Goal: Communication & Community: Share content

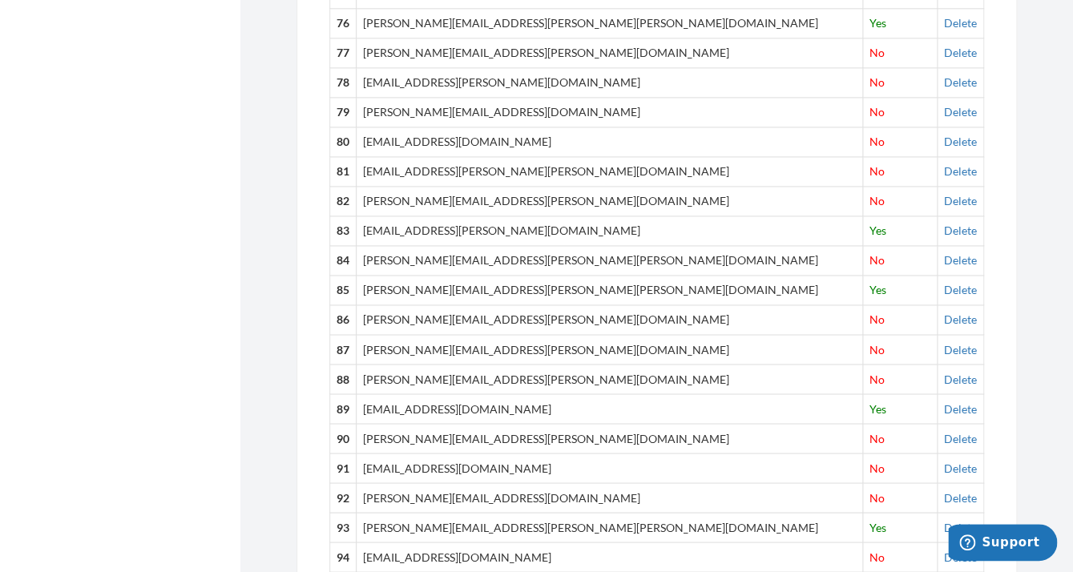
scroll to position [2863, 0]
drag, startPoint x: 585, startPoint y: 484, endPoint x: 327, endPoint y: 478, distance: 258.1
click at [715, 484] on td "[PERSON_NAME][EMAIL_ADDRESS][DOMAIN_NAME]" at bounding box center [610, 499] width 506 height 30
click at [714, 485] on td "[PERSON_NAME][EMAIL_ADDRESS][DOMAIN_NAME]" at bounding box center [610, 499] width 506 height 30
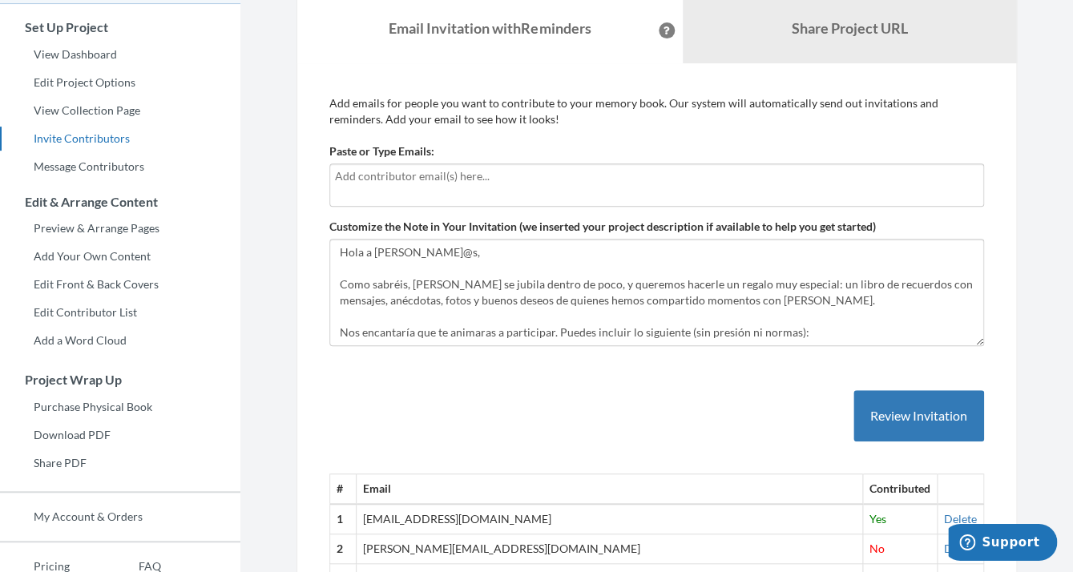
scroll to position [126, 0]
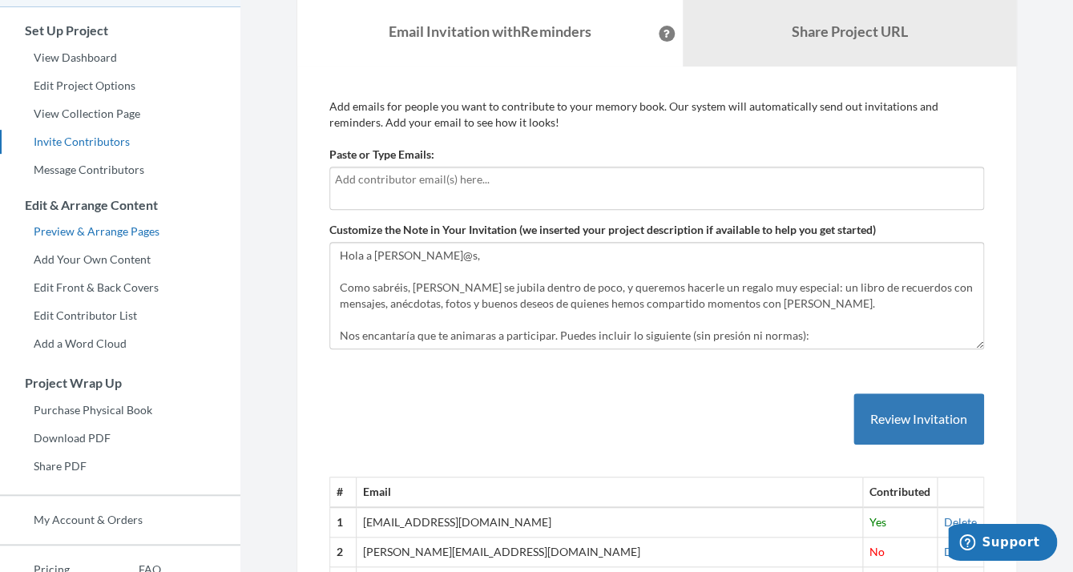
click at [108, 230] on link "Preview & Arrange Pages" at bounding box center [120, 232] width 240 height 24
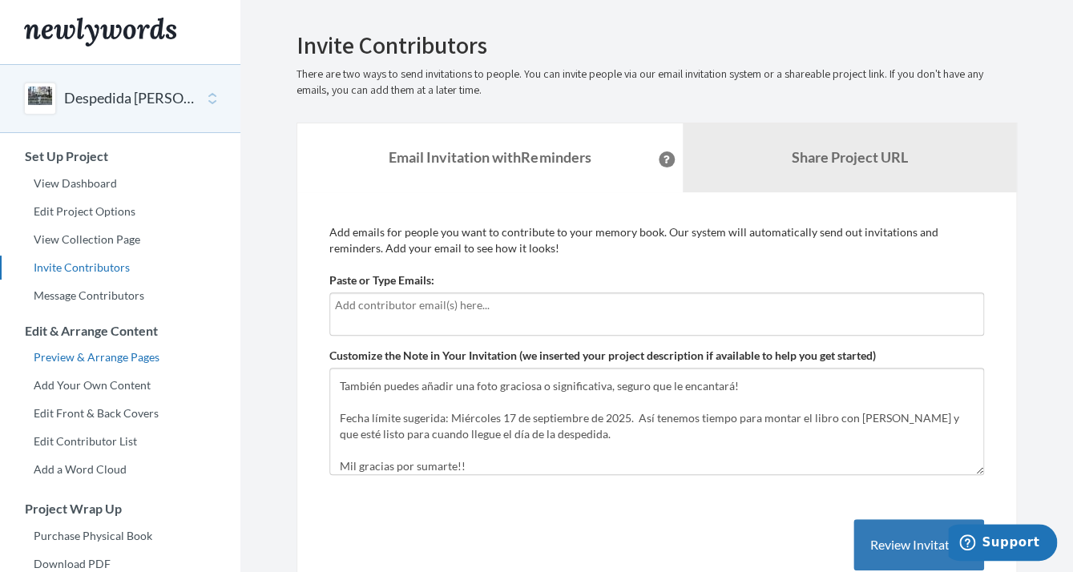
click at [103, 357] on link "Preview & Arrange Pages" at bounding box center [120, 357] width 240 height 24
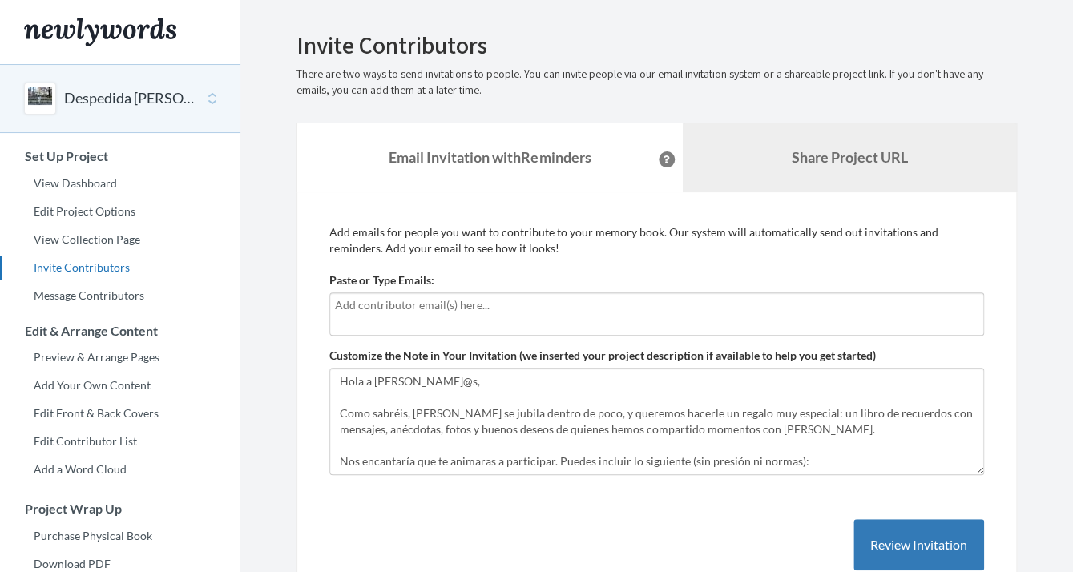
click at [819, 155] on b "Share Project URL" at bounding box center [849, 157] width 116 height 18
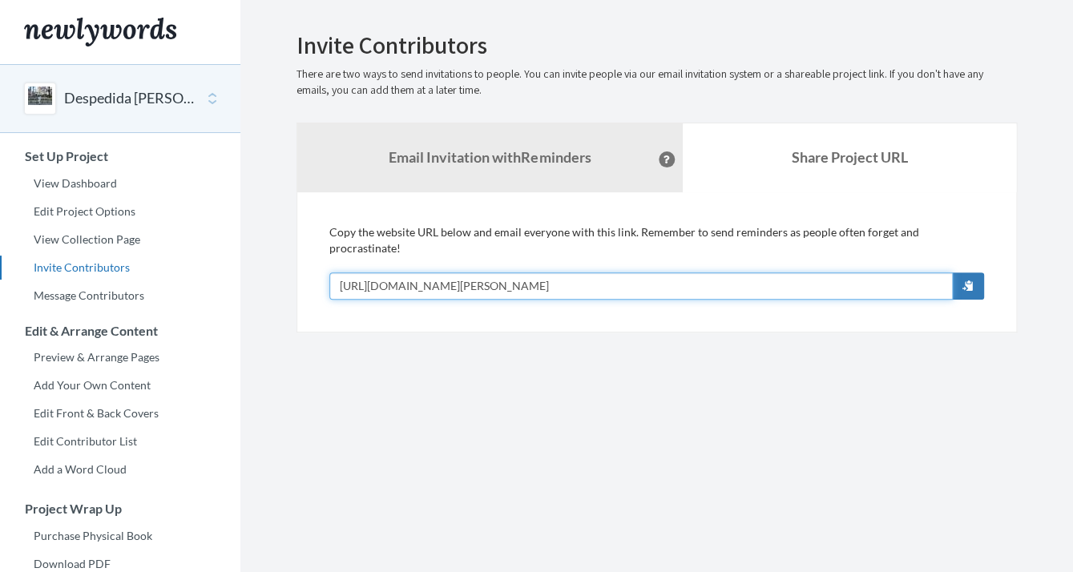
drag, startPoint x: 682, startPoint y: 267, endPoint x: 277, endPoint y: 266, distance: 404.7
click at [329, 272] on input "[URL][DOMAIN_NAME][PERSON_NAME]" at bounding box center [640, 285] width 623 height 27
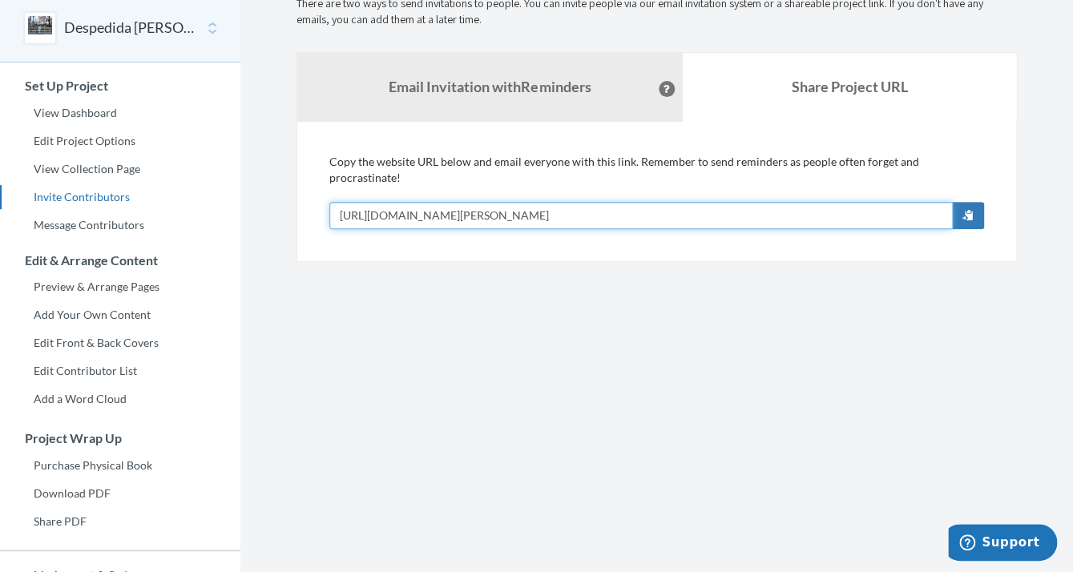
scroll to position [70, 0]
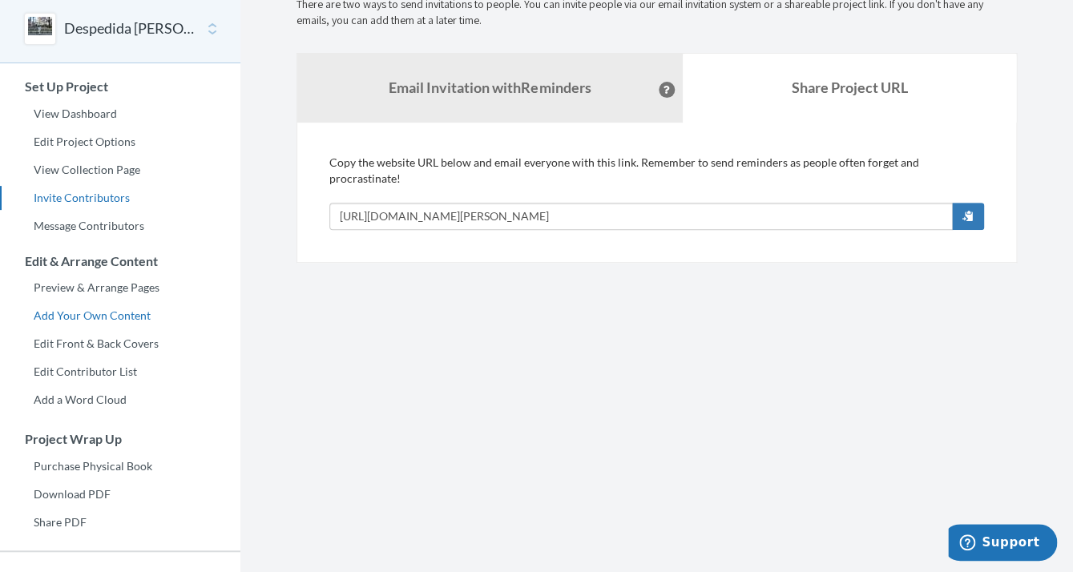
click at [119, 312] on link "Add Your Own Content" at bounding box center [120, 316] width 240 height 24
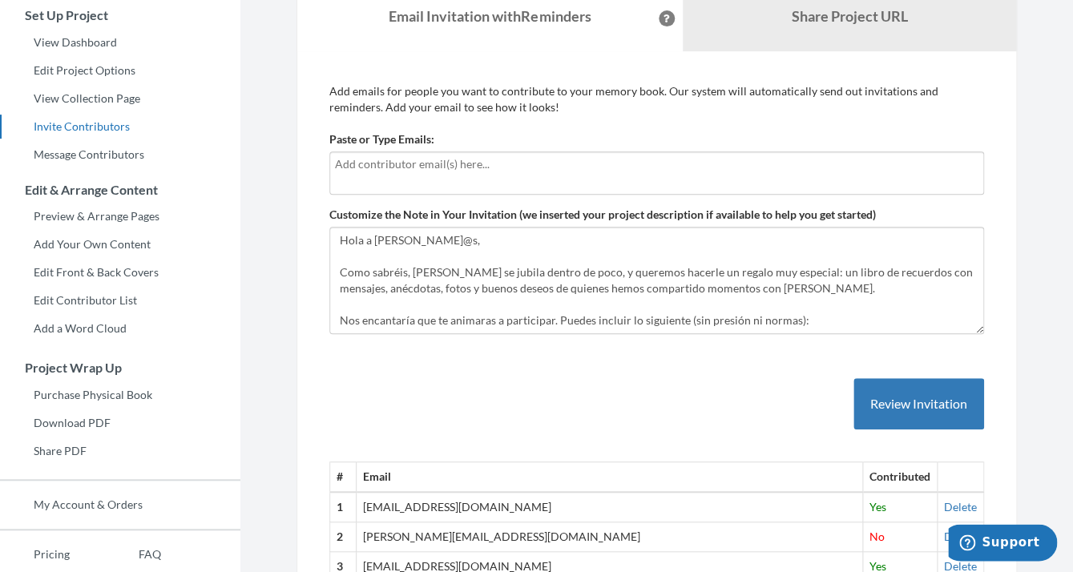
scroll to position [147, 0]
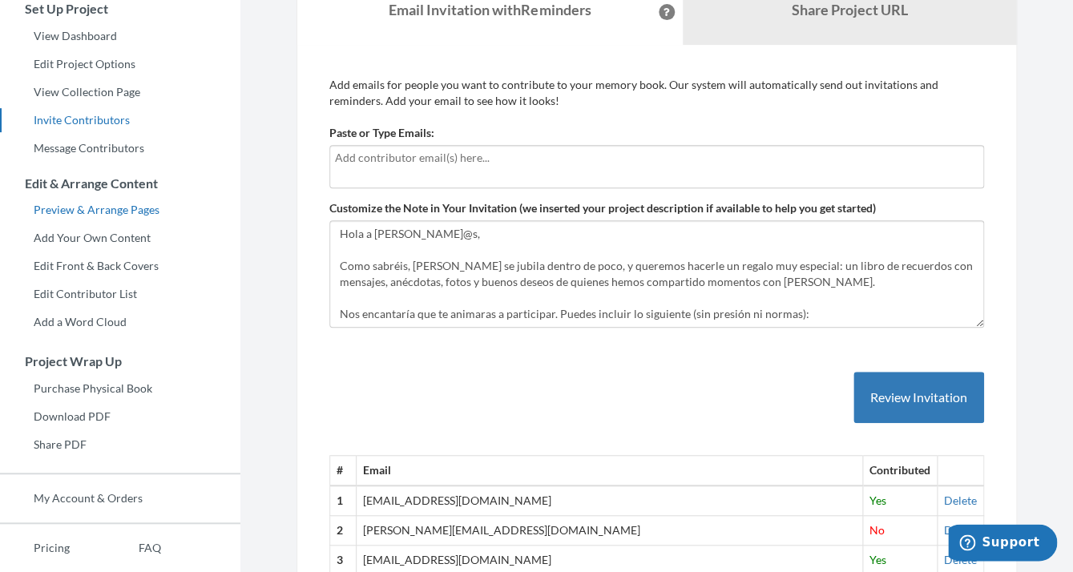
click at [122, 211] on link "Preview & Arrange Pages" at bounding box center [120, 210] width 240 height 24
